Goal: Information Seeking & Learning: Learn about a topic

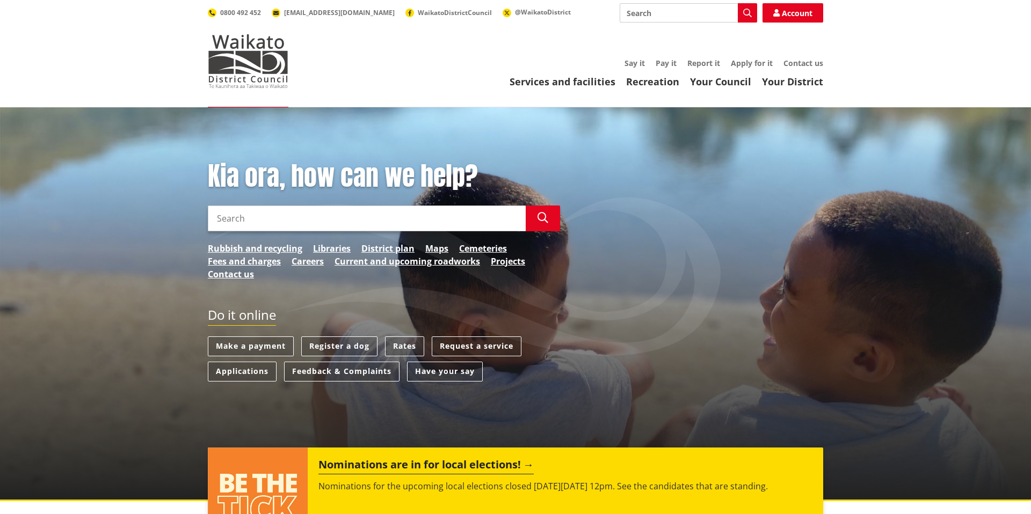
drag, startPoint x: 355, startPoint y: 227, endPoint x: 359, endPoint y: 221, distance: 7.3
click at [355, 227] on input "Search" at bounding box center [367, 219] width 318 height 26
click at [397, 246] on link "District plan" at bounding box center [387, 248] width 53 height 13
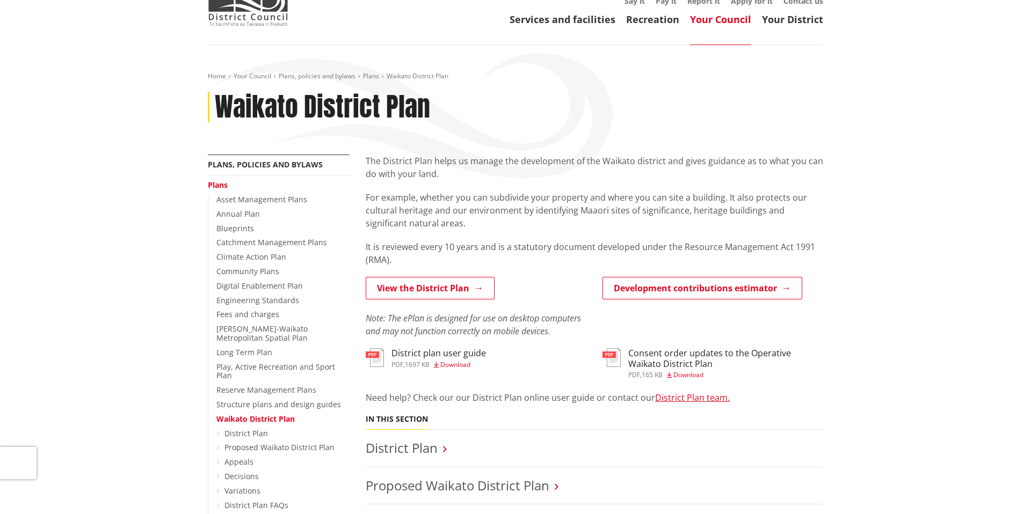
scroll to position [62, 0]
click at [425, 288] on link "View the District Plan" at bounding box center [430, 289] width 129 height 23
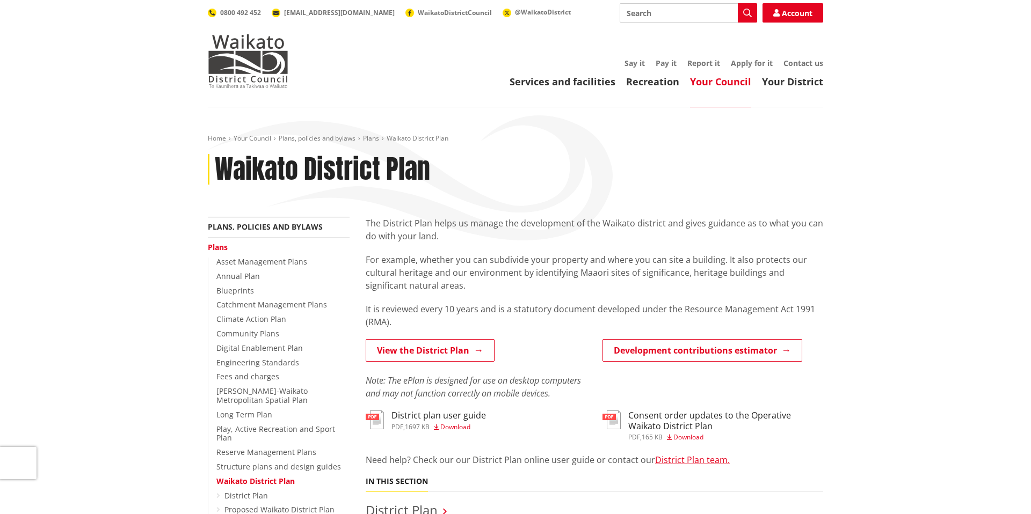
scroll to position [62, 0]
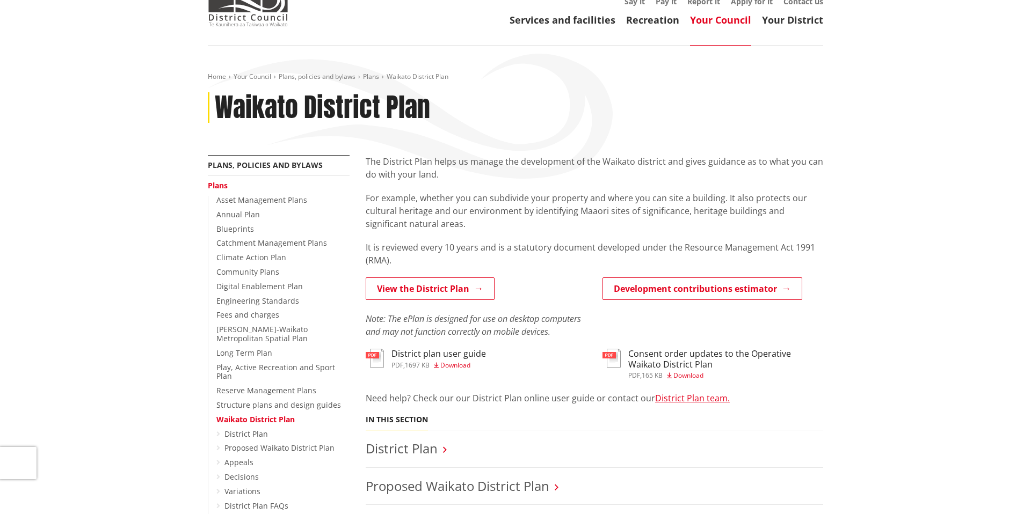
click at [415, 357] on h3 "District plan user guide" at bounding box center [438, 354] width 95 height 10
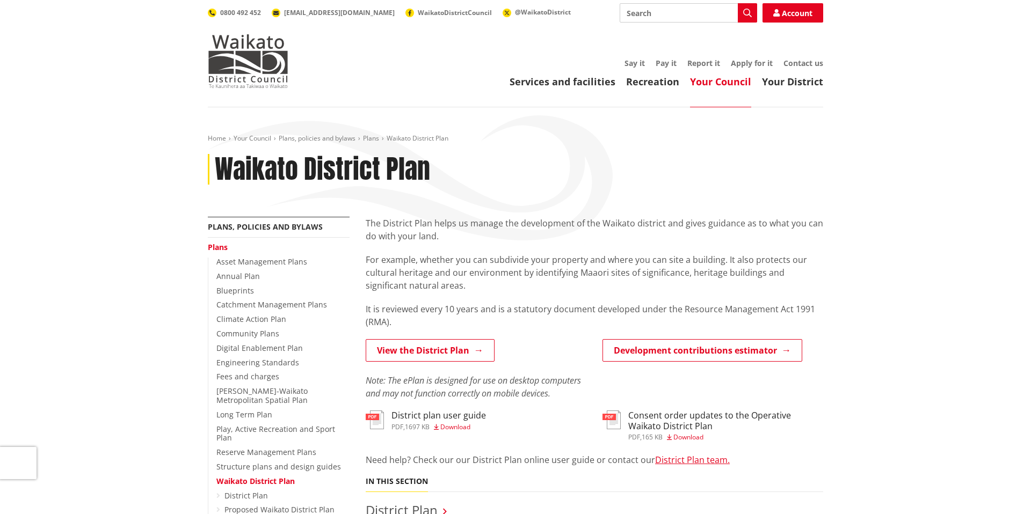
scroll to position [62, 0]
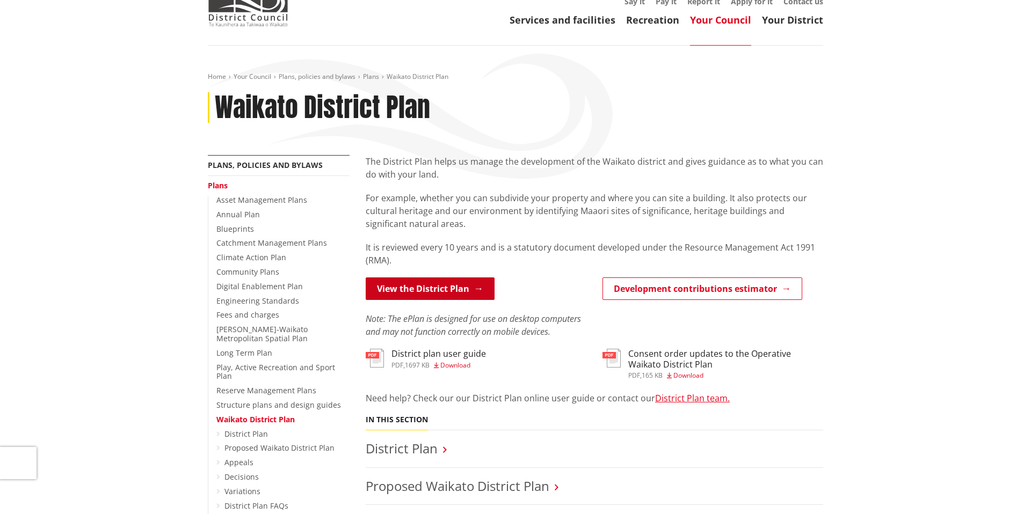
click at [419, 289] on link "View the District Plan" at bounding box center [430, 289] width 129 height 23
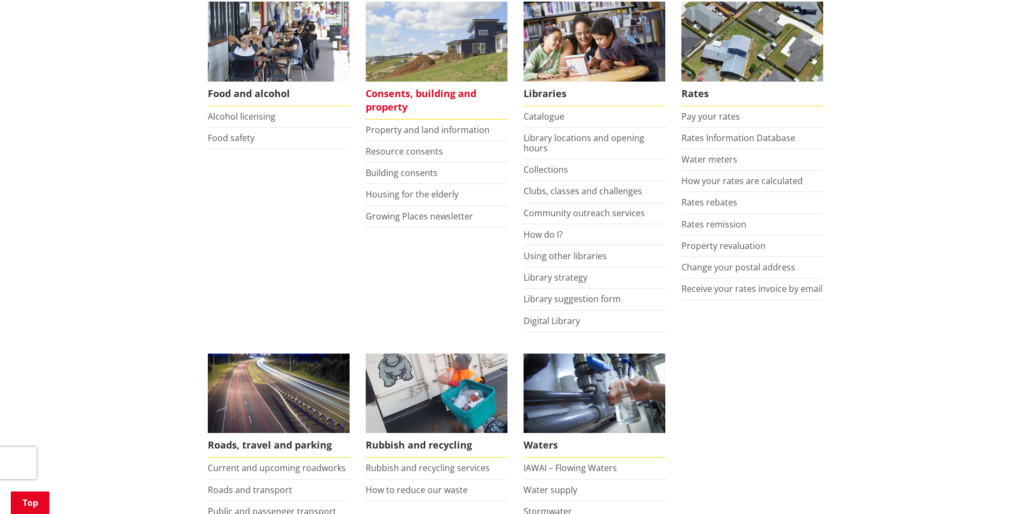
scroll to position [451, 0]
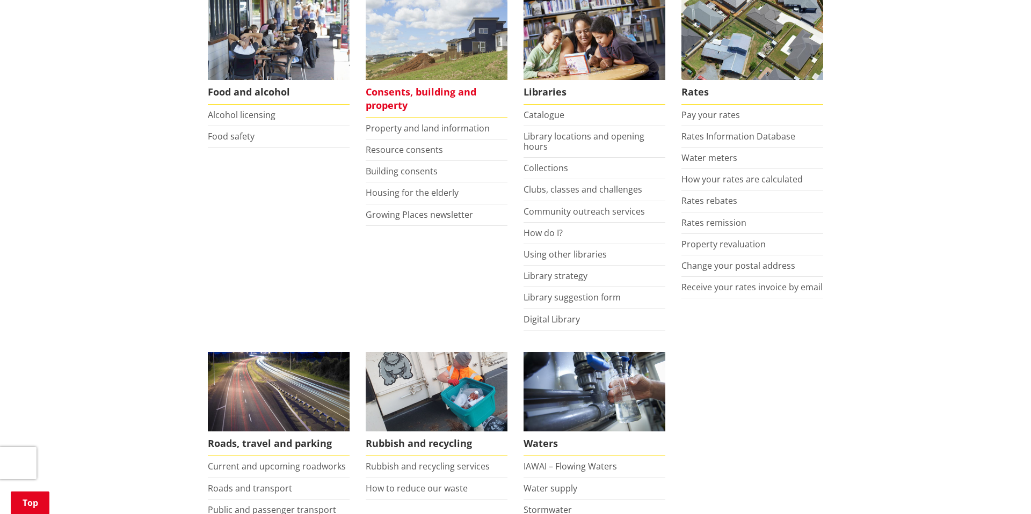
click at [438, 95] on span "Consents, building and property" at bounding box center [437, 99] width 142 height 38
